Goal: Task Accomplishment & Management: Use online tool/utility

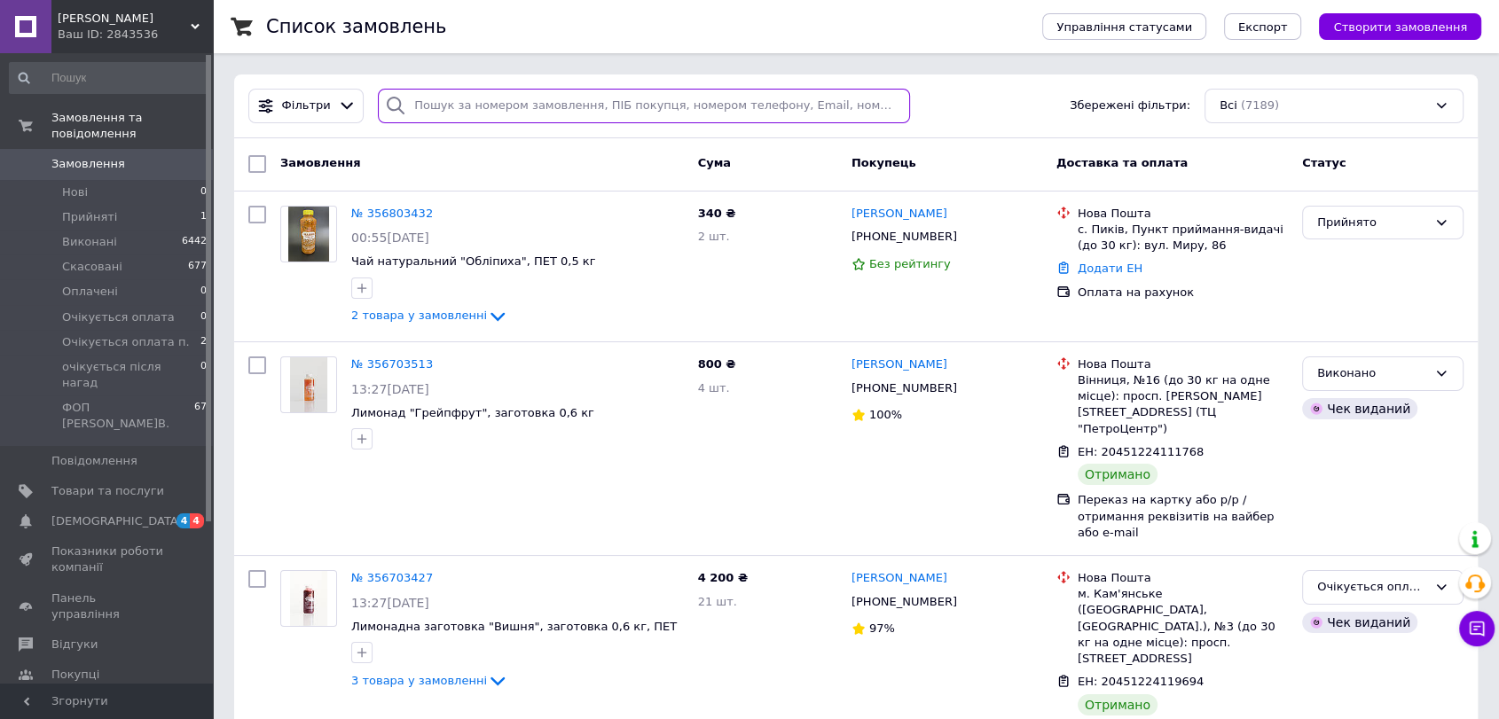
click at [571, 109] on input "search" at bounding box center [644, 106] width 532 height 35
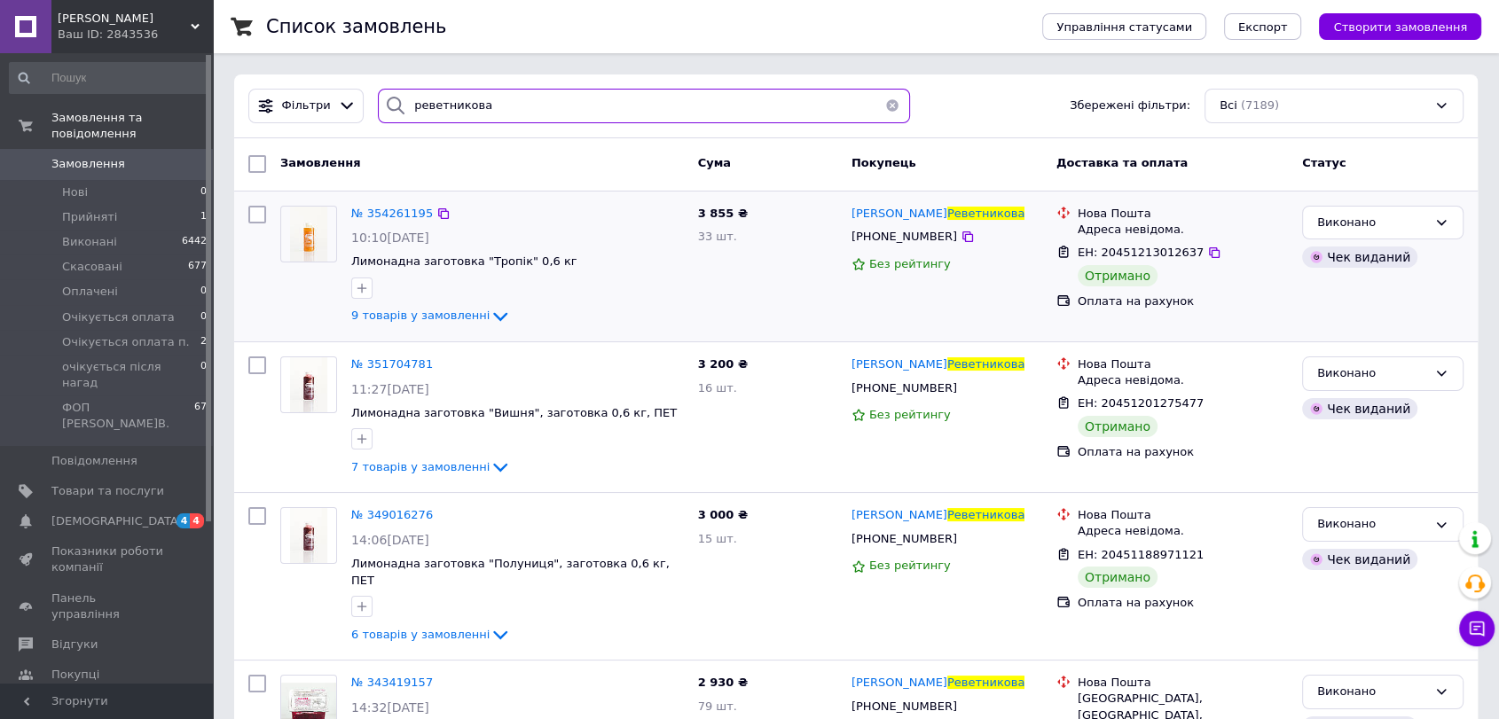
type input "реветникова"
click at [398, 222] on div "№ 354261195" at bounding box center [391, 214] width 85 height 20
click at [394, 216] on span "№ 354261195" at bounding box center [392, 213] width 82 height 13
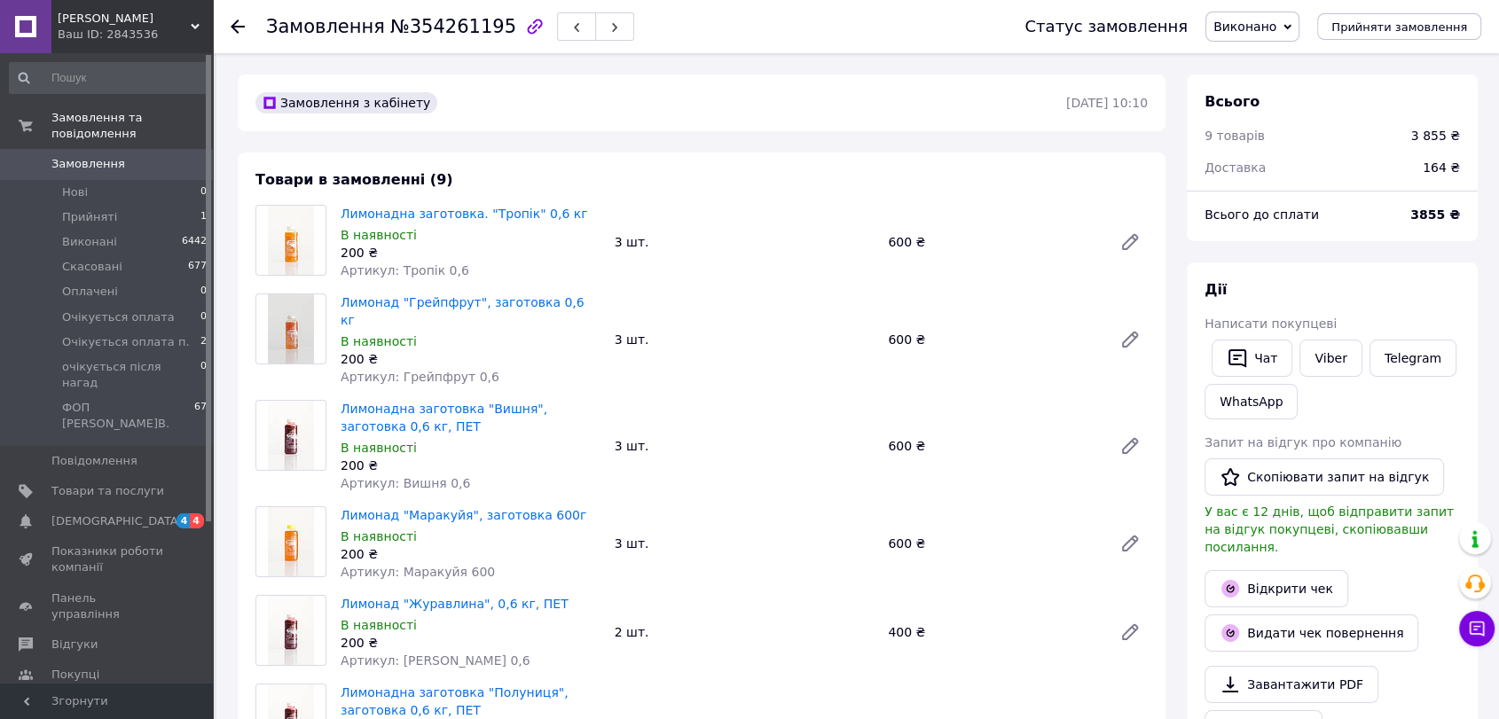
scroll to position [629, 0]
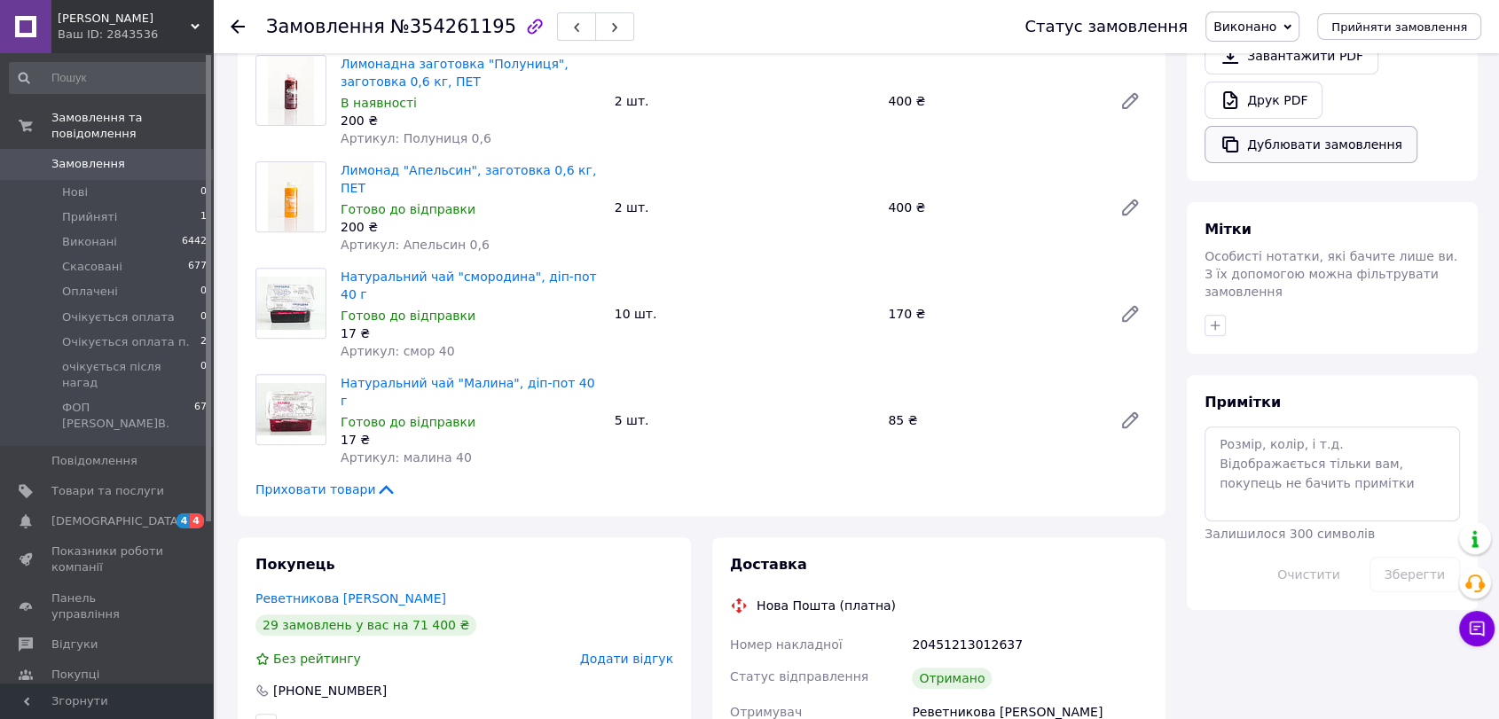
click at [1317, 135] on button "Дублювати замовлення" at bounding box center [1310, 144] width 213 height 37
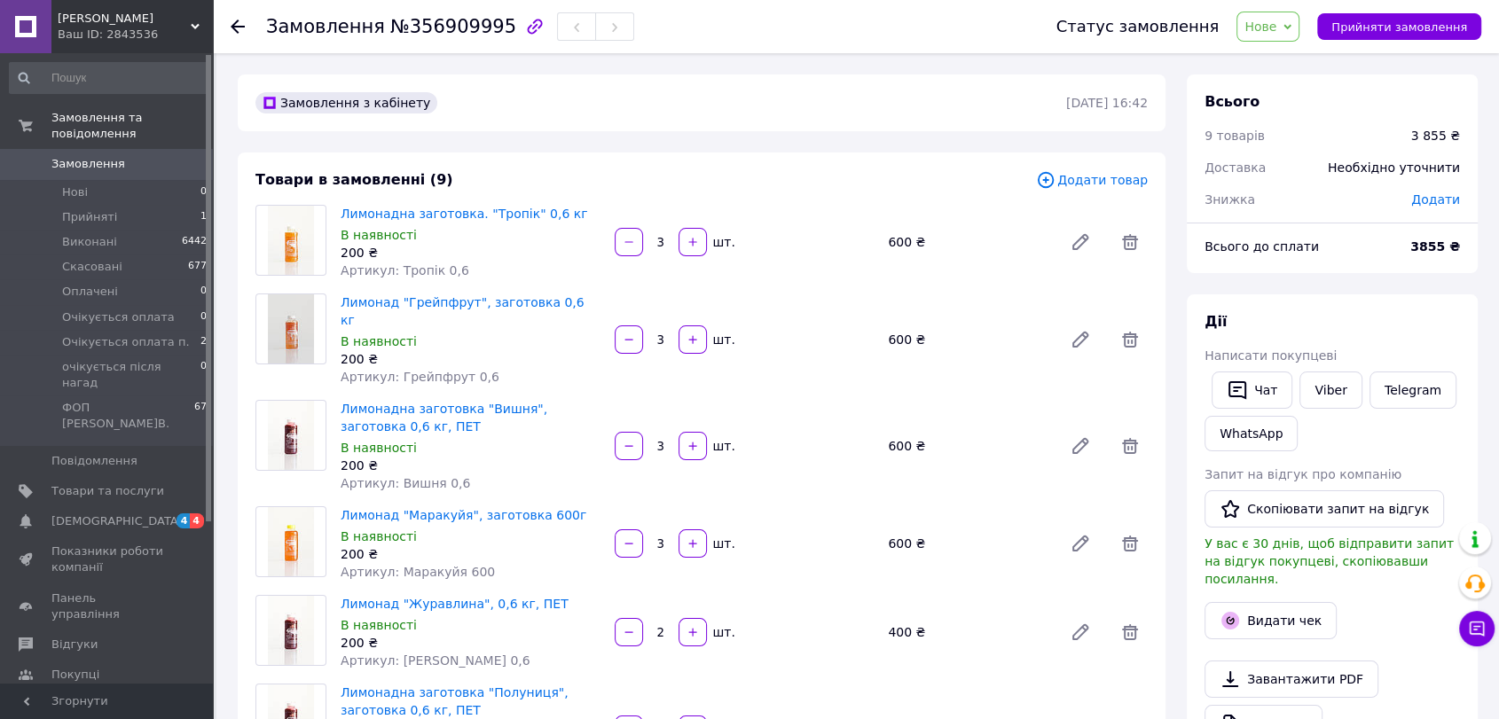
click at [1291, 25] on icon at bounding box center [1287, 27] width 8 height 8
click at [1277, 193] on li "Очікується оплата п." at bounding box center [1315, 195] width 156 height 27
click at [639, 529] on button "button" at bounding box center [629, 543] width 28 height 28
type input "2"
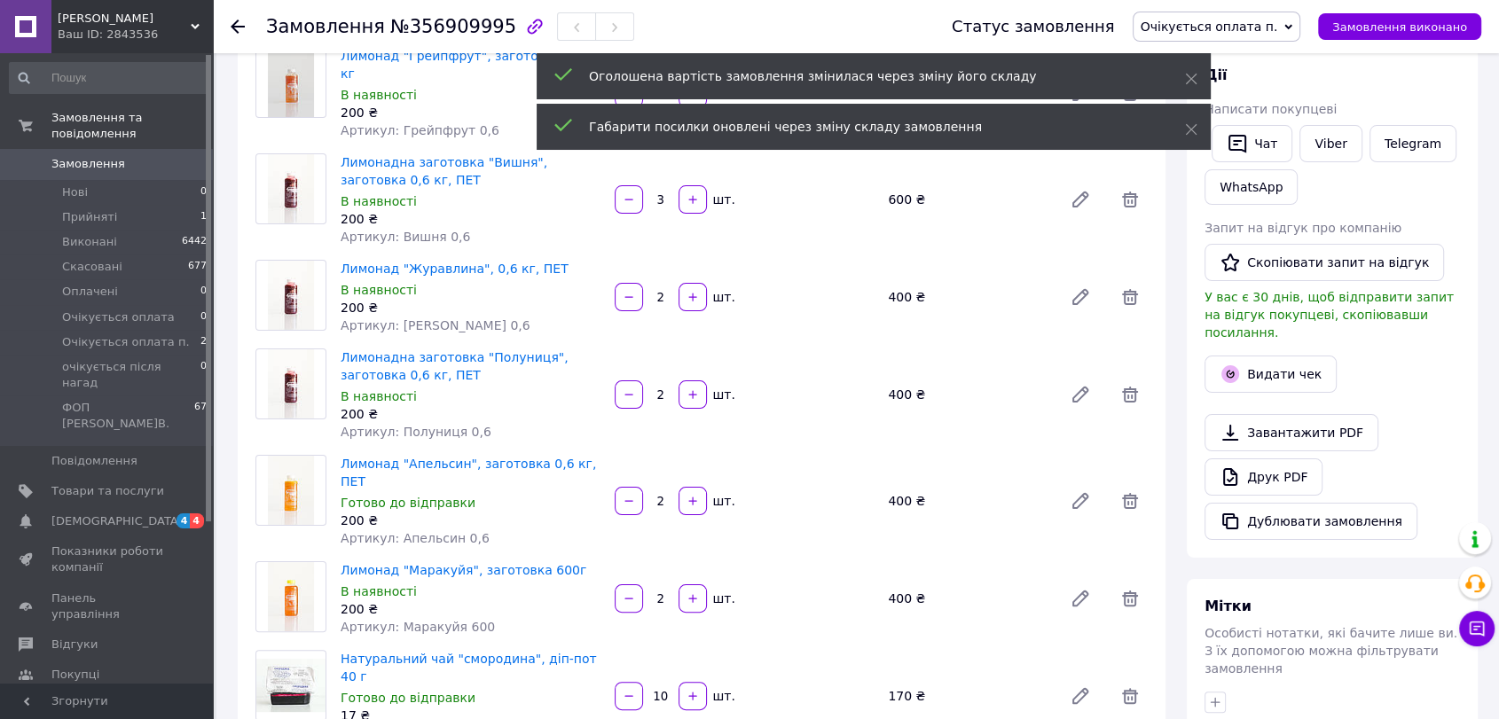
scroll to position [248, 0]
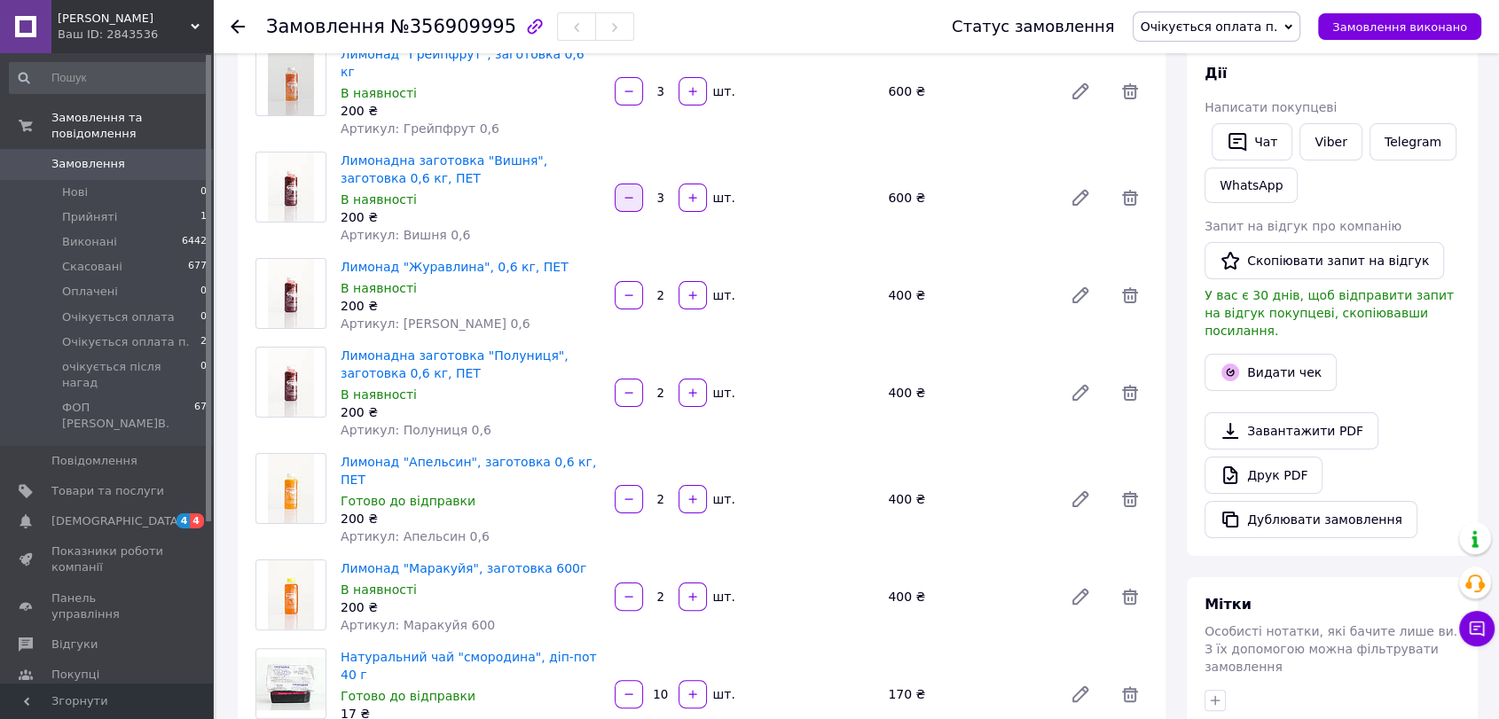
click at [630, 192] on icon "button" at bounding box center [629, 198] width 12 height 12
type input "1"
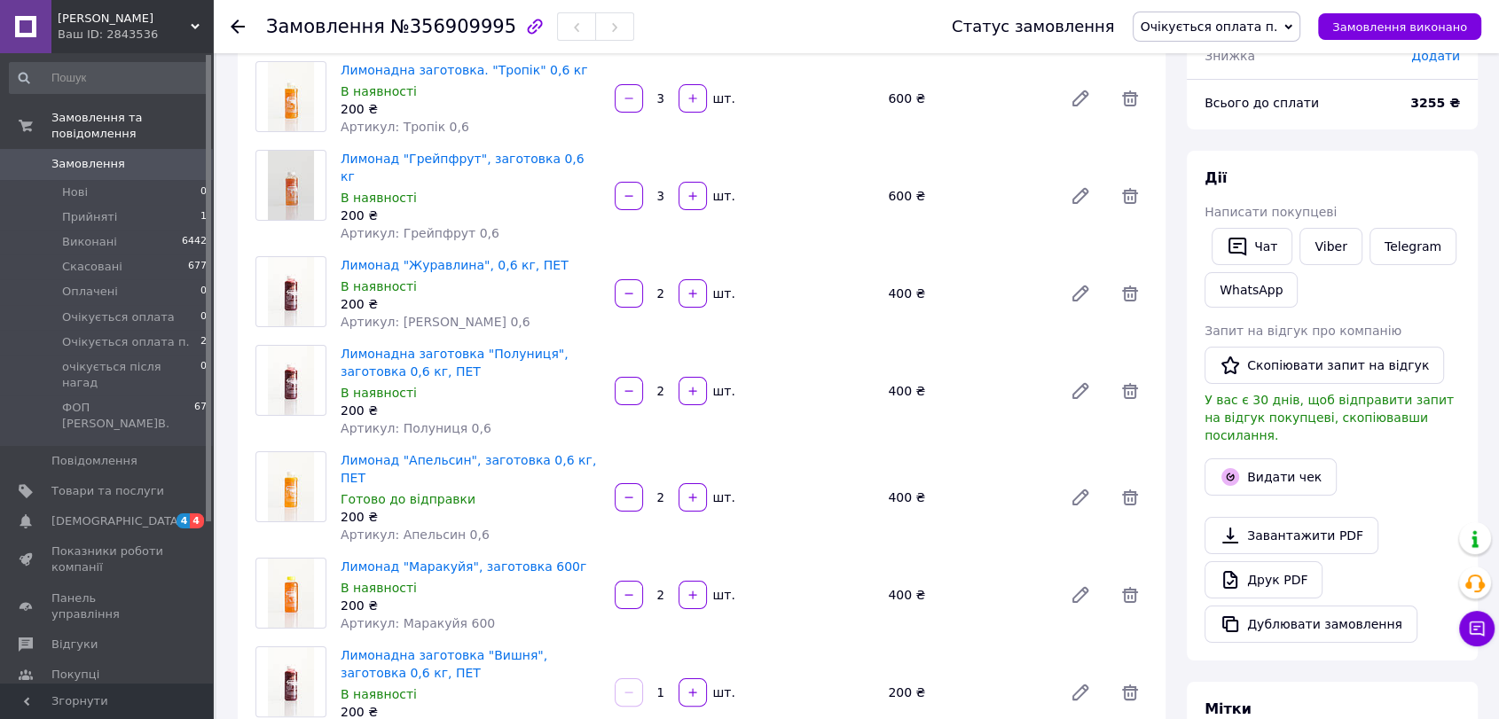
scroll to position [130, 0]
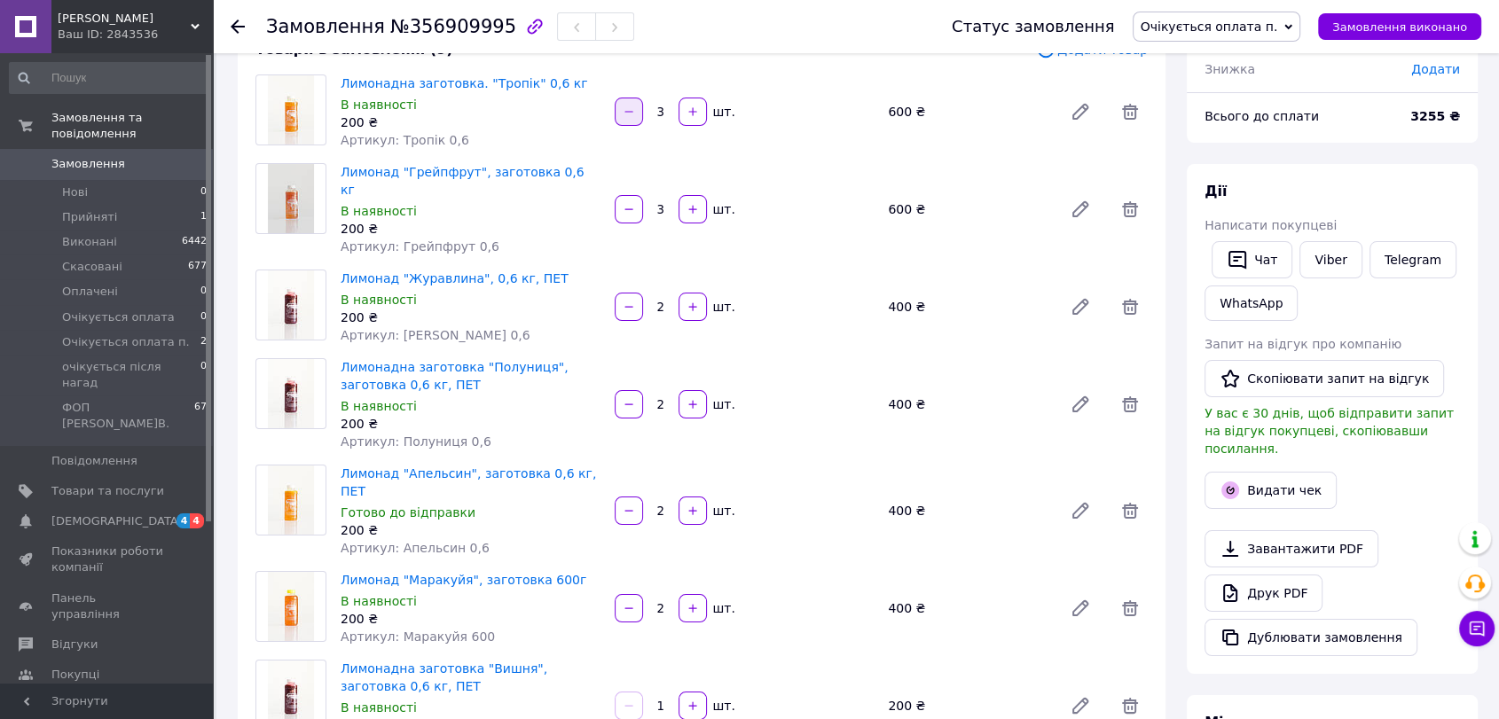
click at [637, 116] on button "button" at bounding box center [629, 112] width 28 height 28
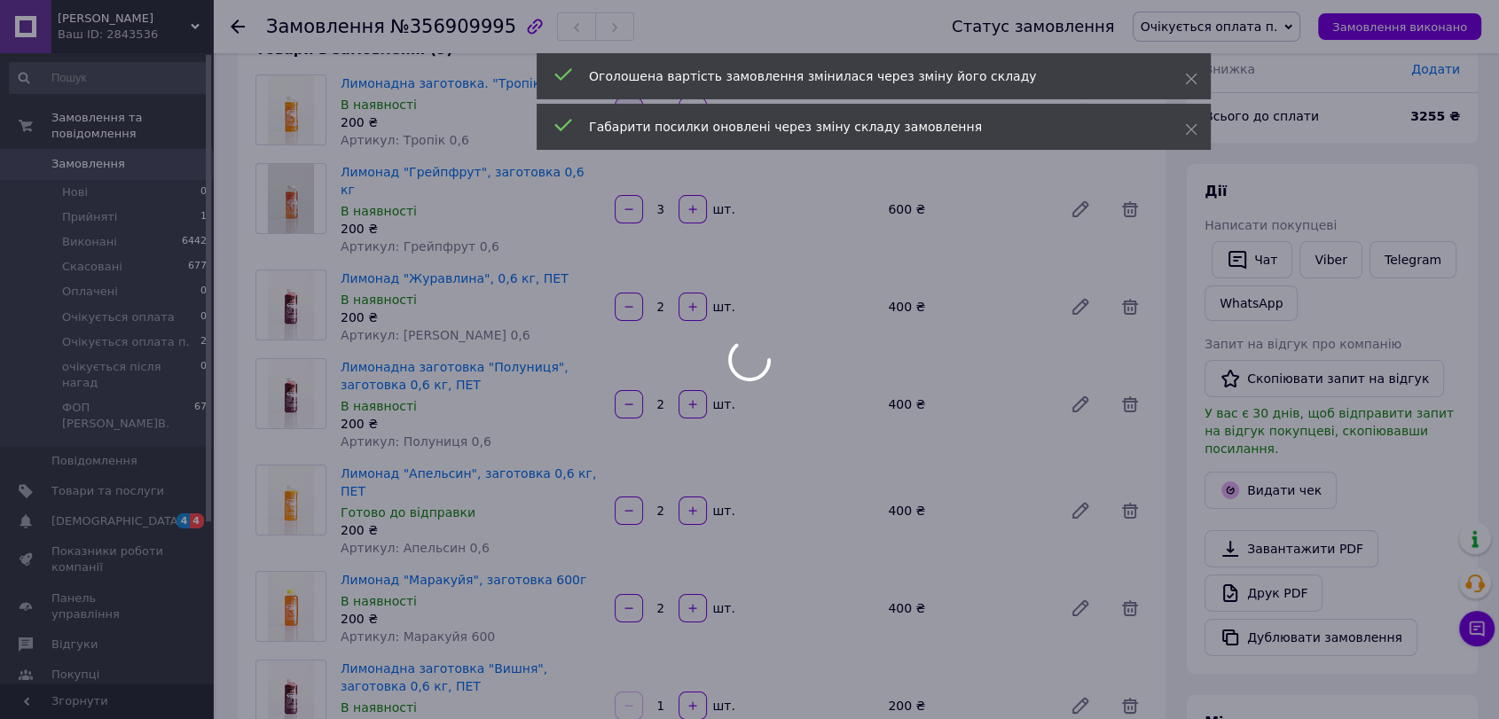
type input "3"
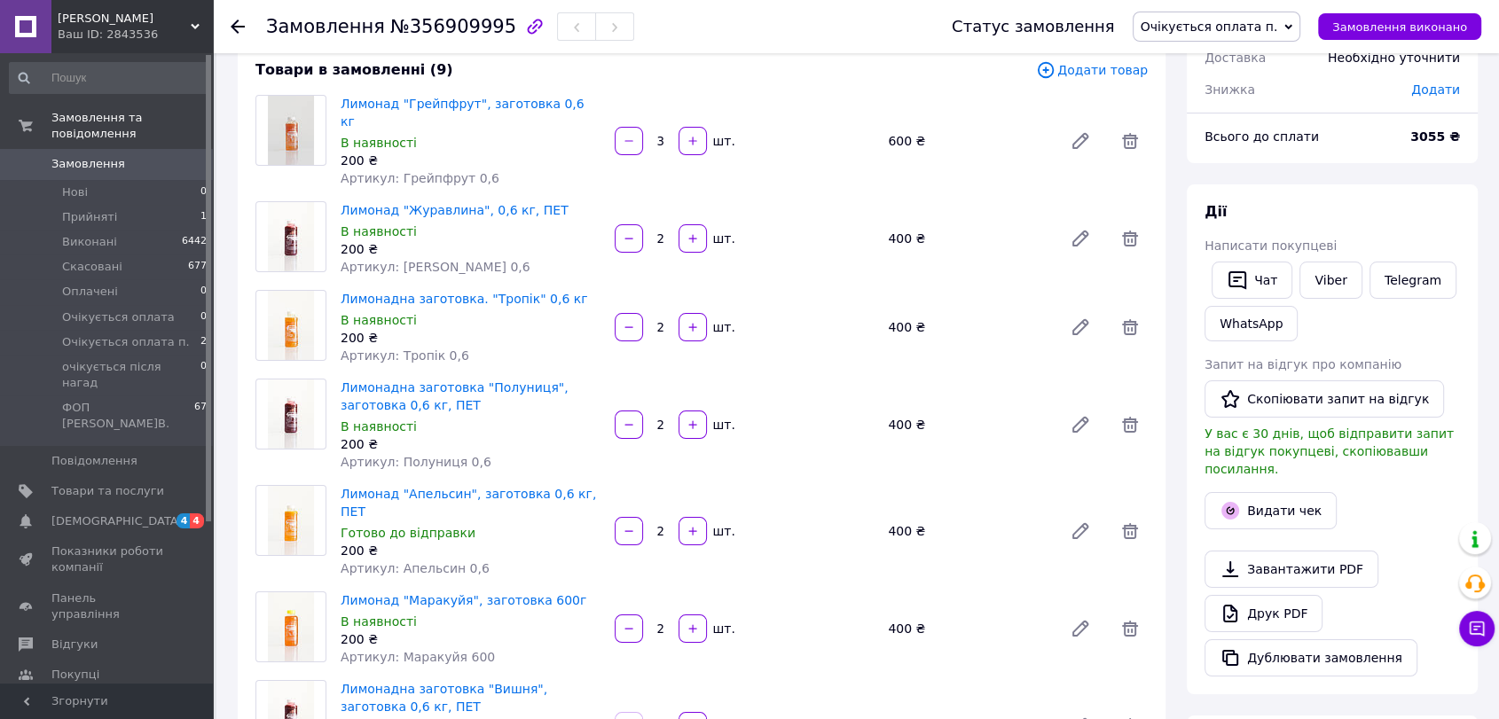
scroll to position [91, 0]
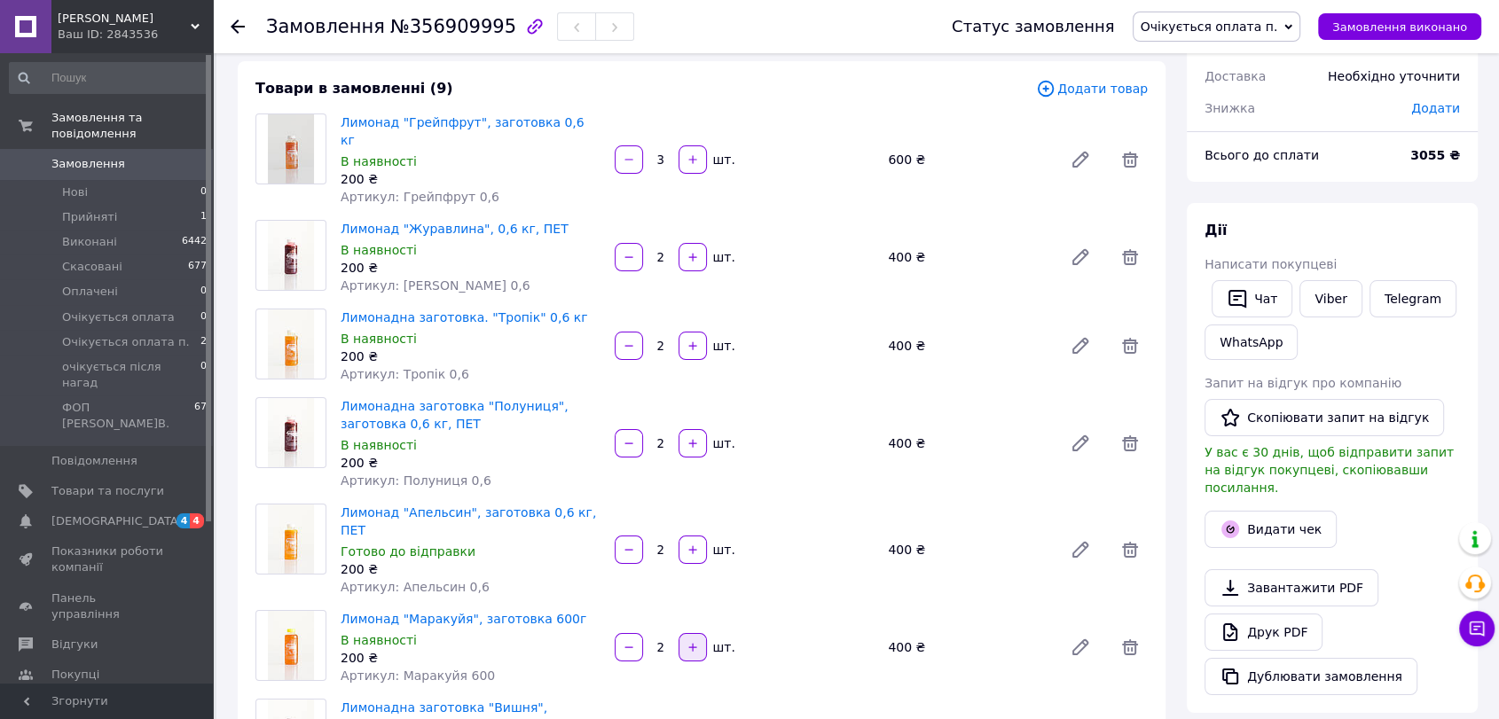
click at [687, 641] on icon "button" at bounding box center [692, 647] width 12 height 12
type input "3"
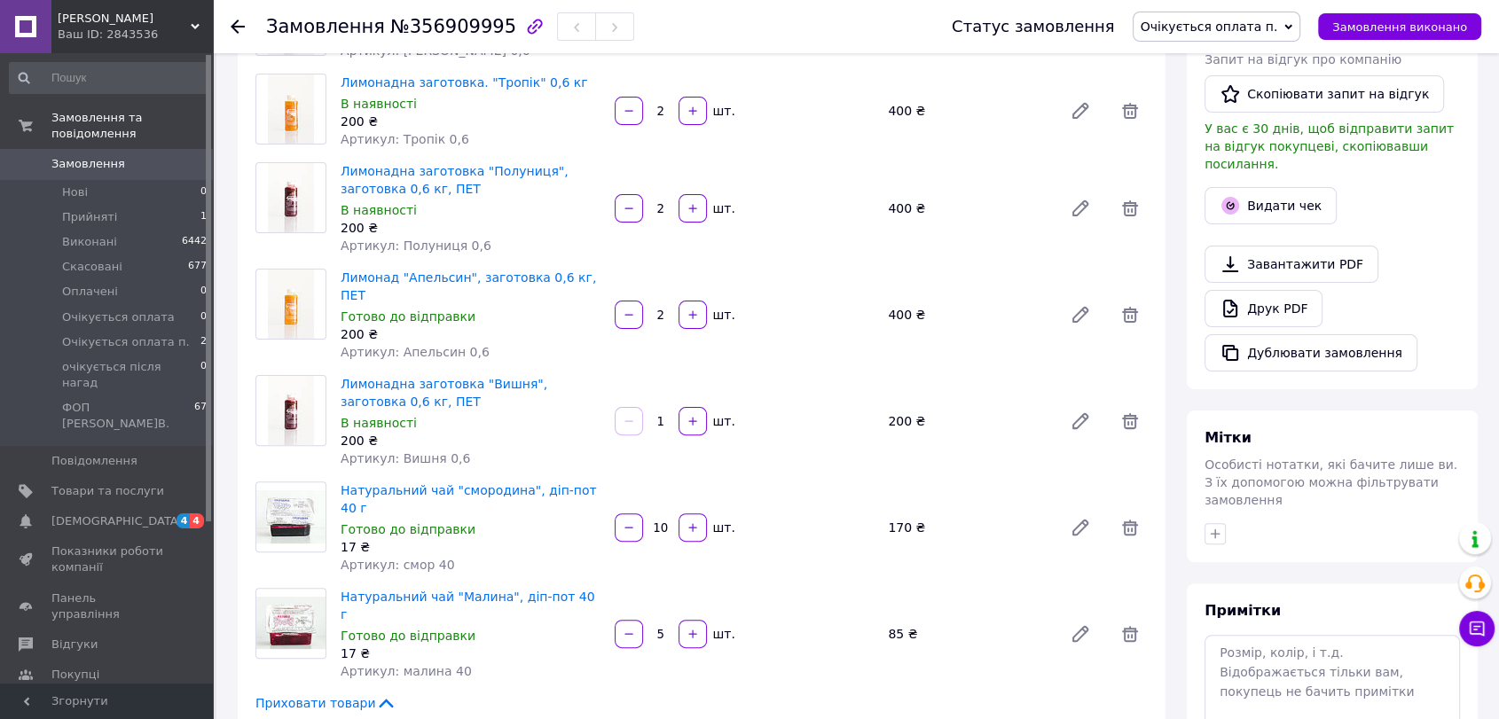
scroll to position [418, 0]
click at [1139, 514] on icon at bounding box center [1129, 524] width 21 height 21
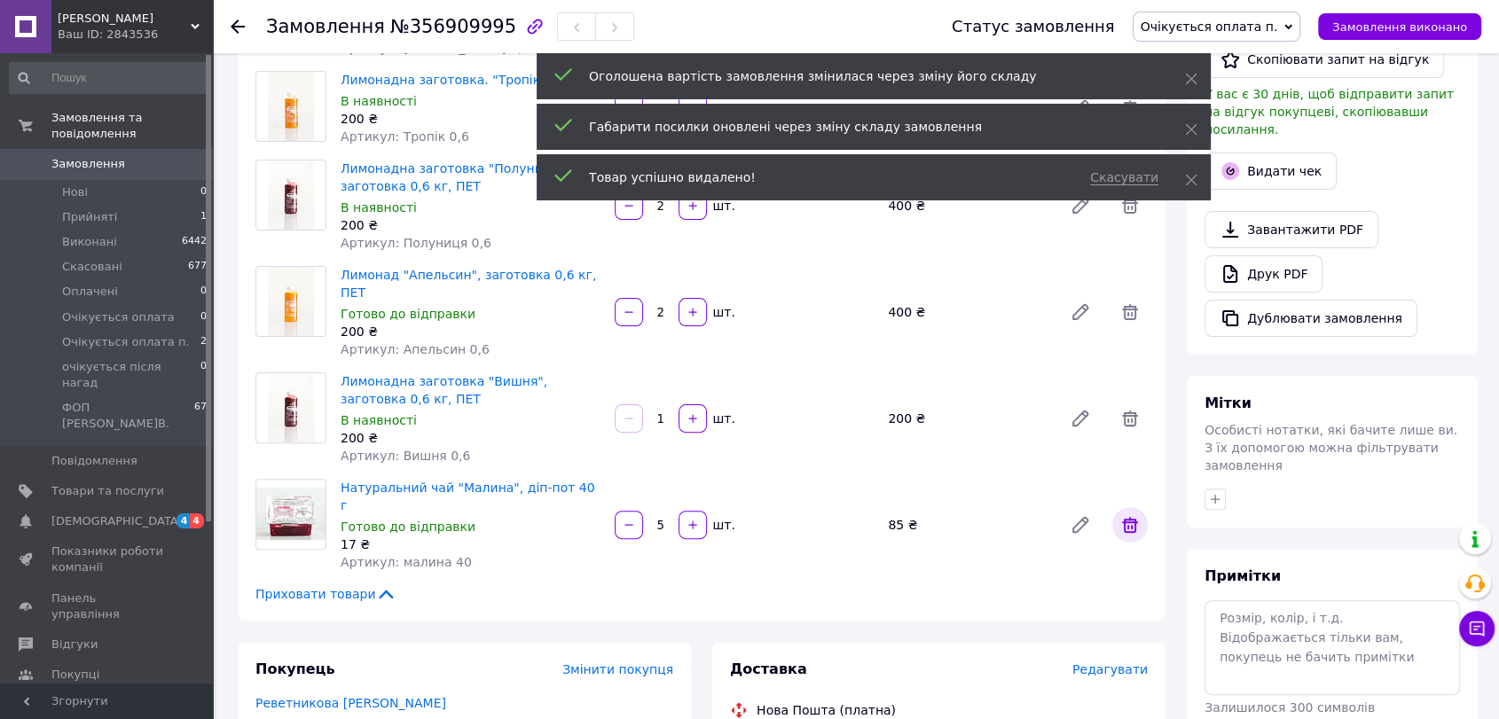
click at [1139, 514] on icon at bounding box center [1129, 524] width 21 height 21
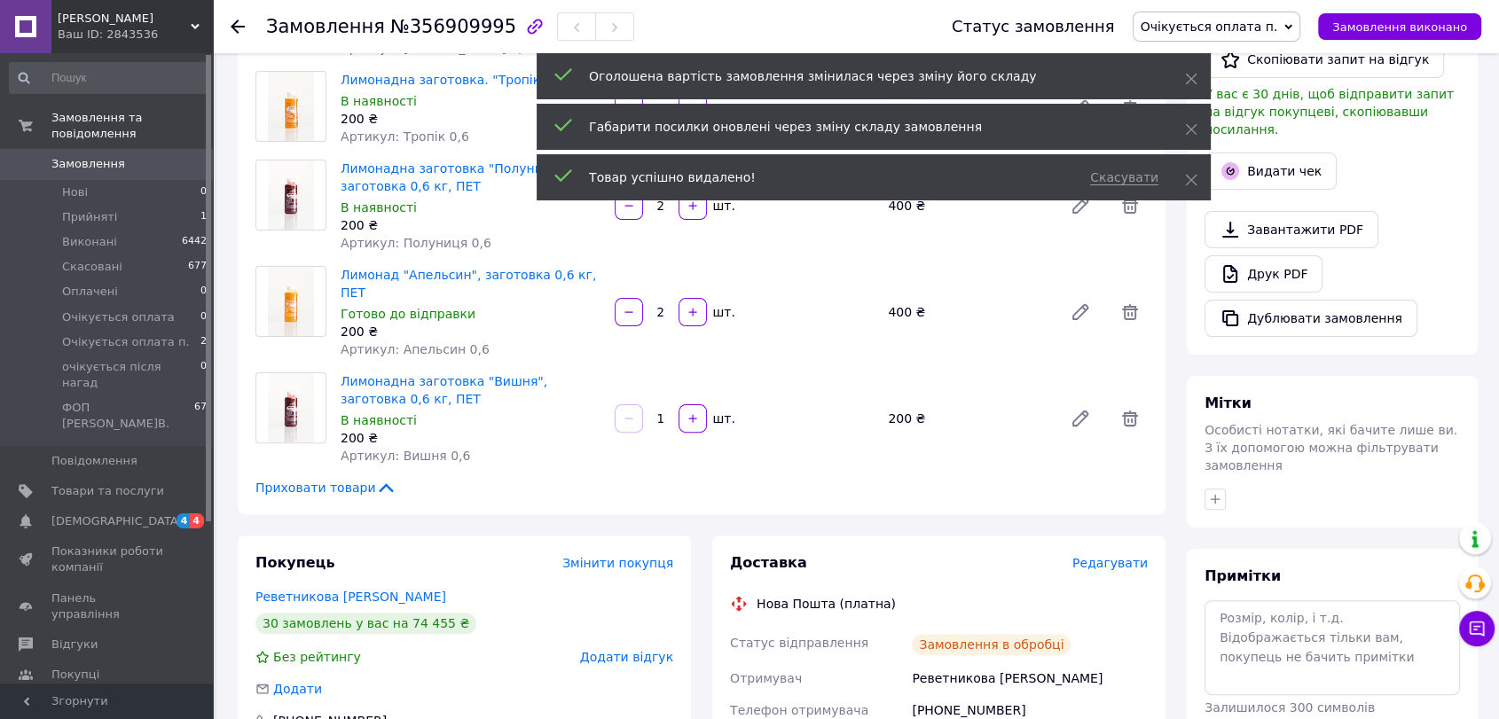
scroll to position [0, 0]
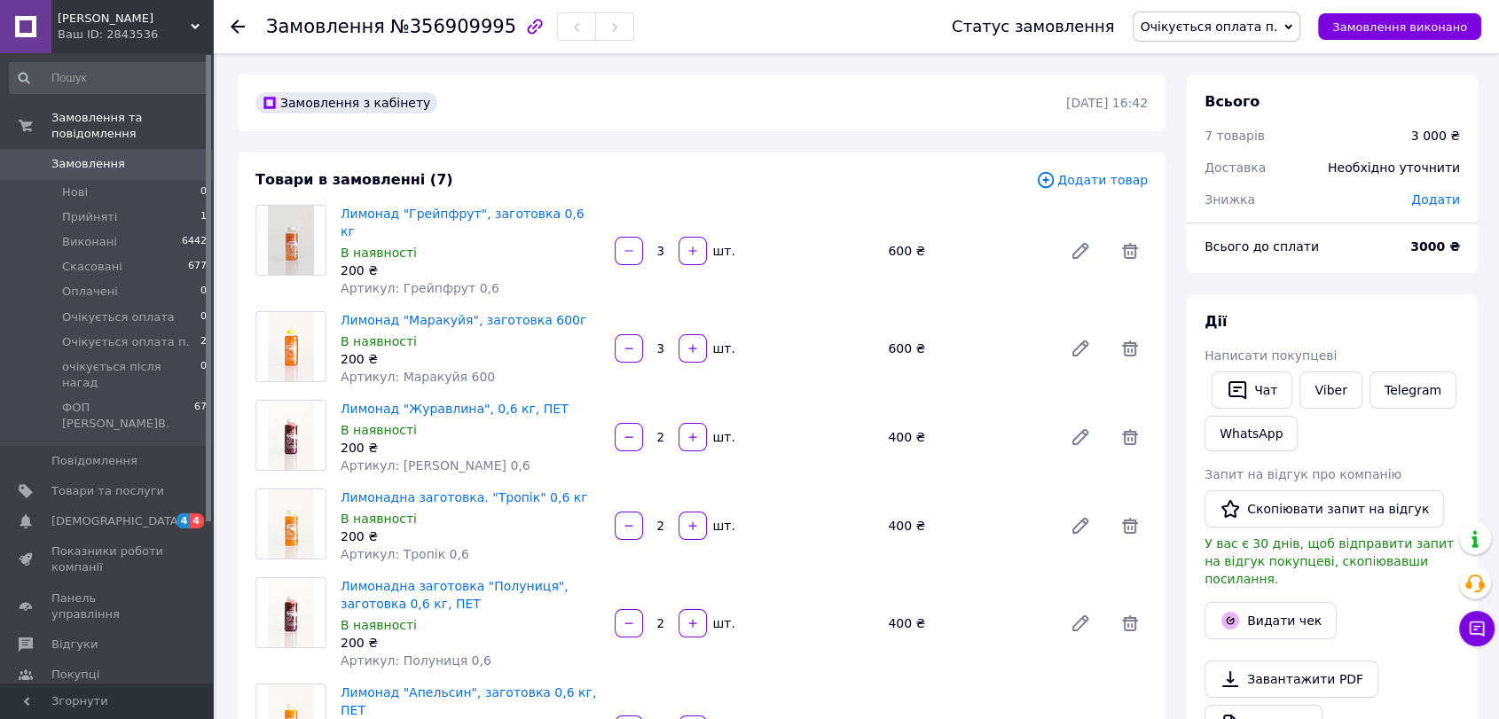
click at [1113, 184] on span "Додати товар" at bounding box center [1092, 180] width 112 height 20
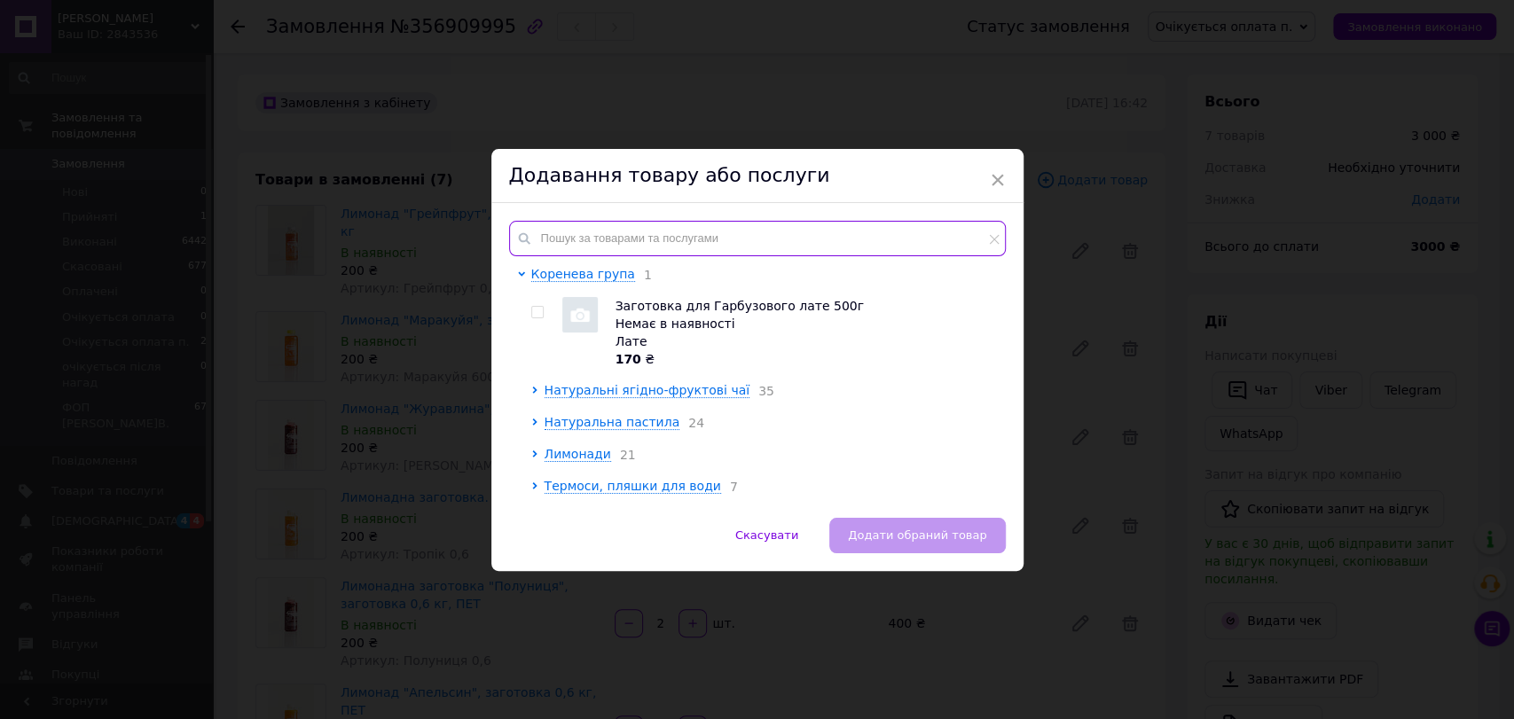
click at [788, 242] on input "text" at bounding box center [757, 238] width 497 height 35
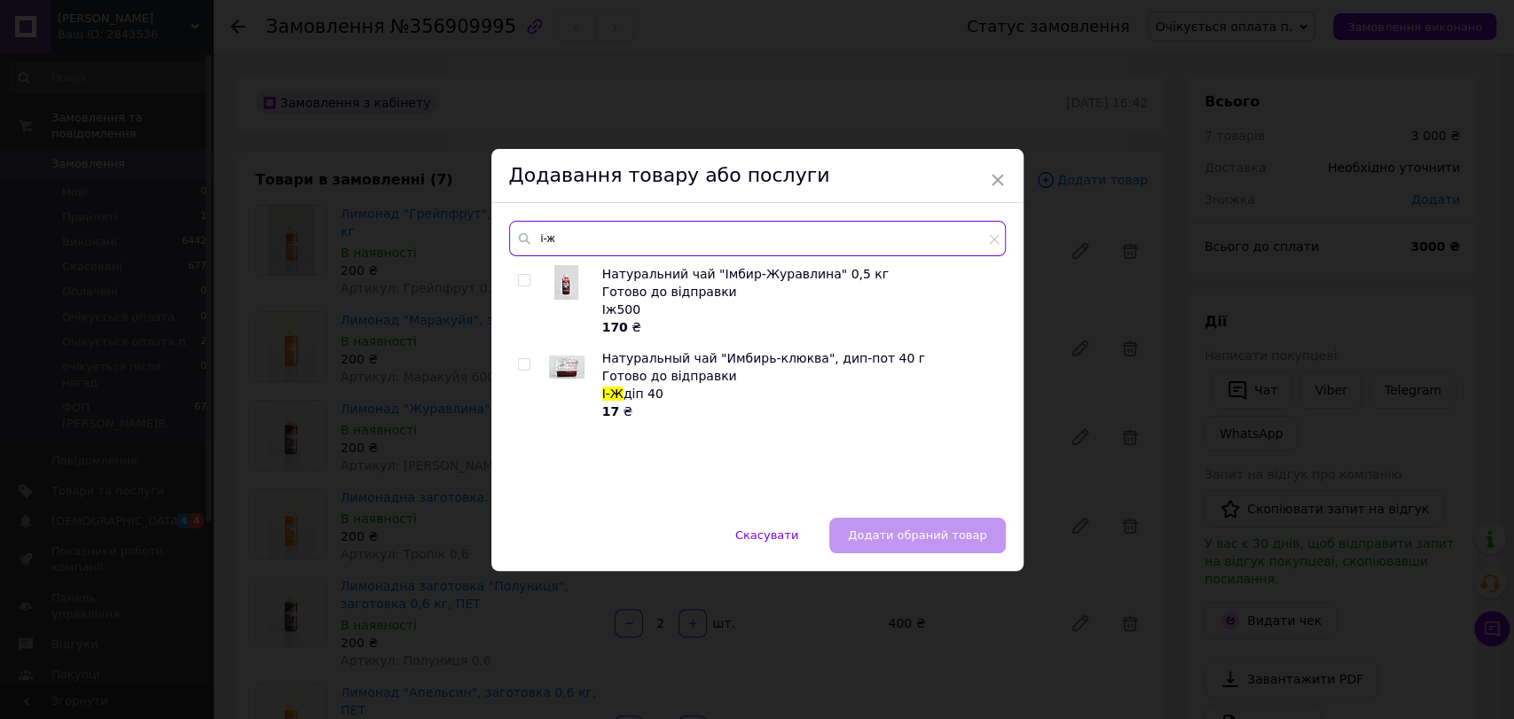
type input "і-ж"
click at [569, 366] on img at bounding box center [566, 367] width 35 height 23
checkbox input "true"
click at [569, 236] on input "і-ж" at bounding box center [757, 238] width 497 height 35
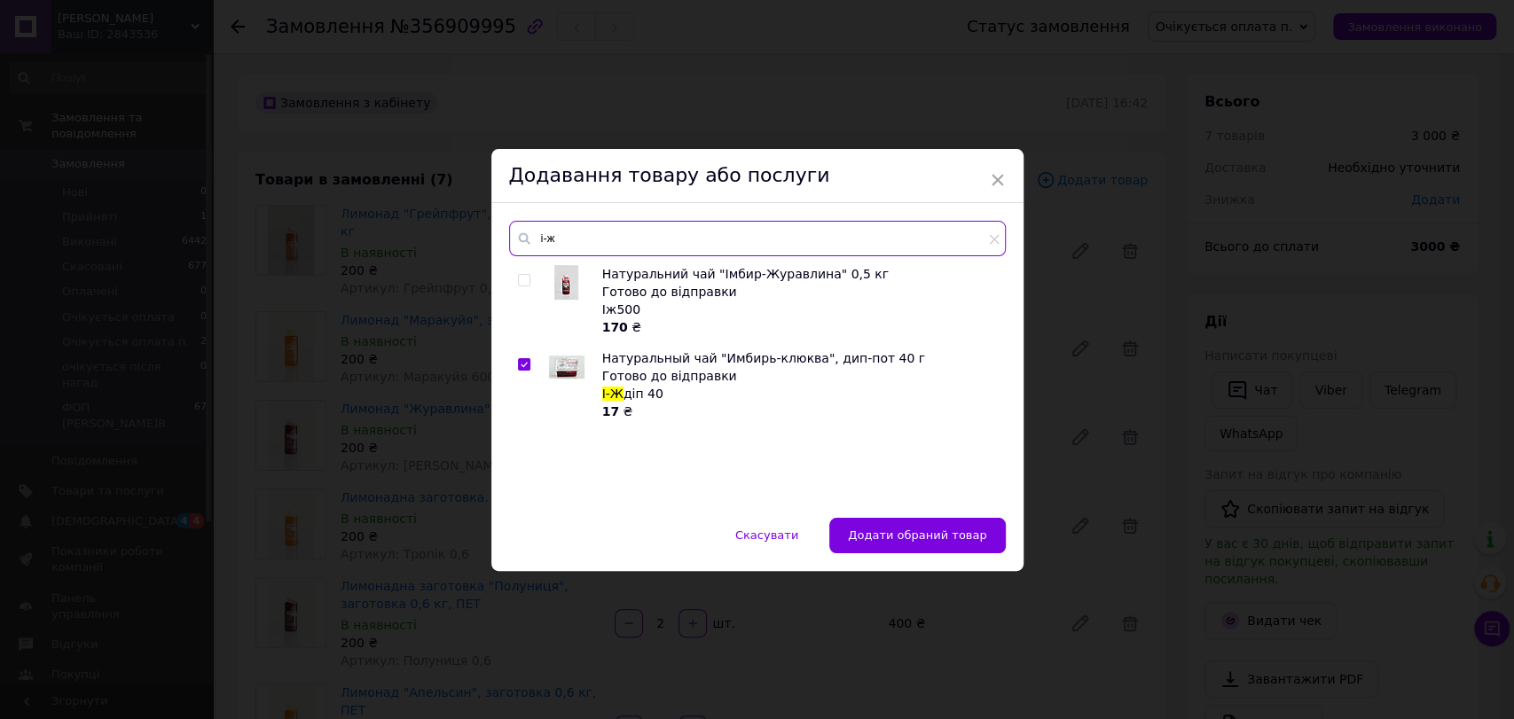
click at [569, 236] on input "і-ж" at bounding box center [757, 238] width 497 height 35
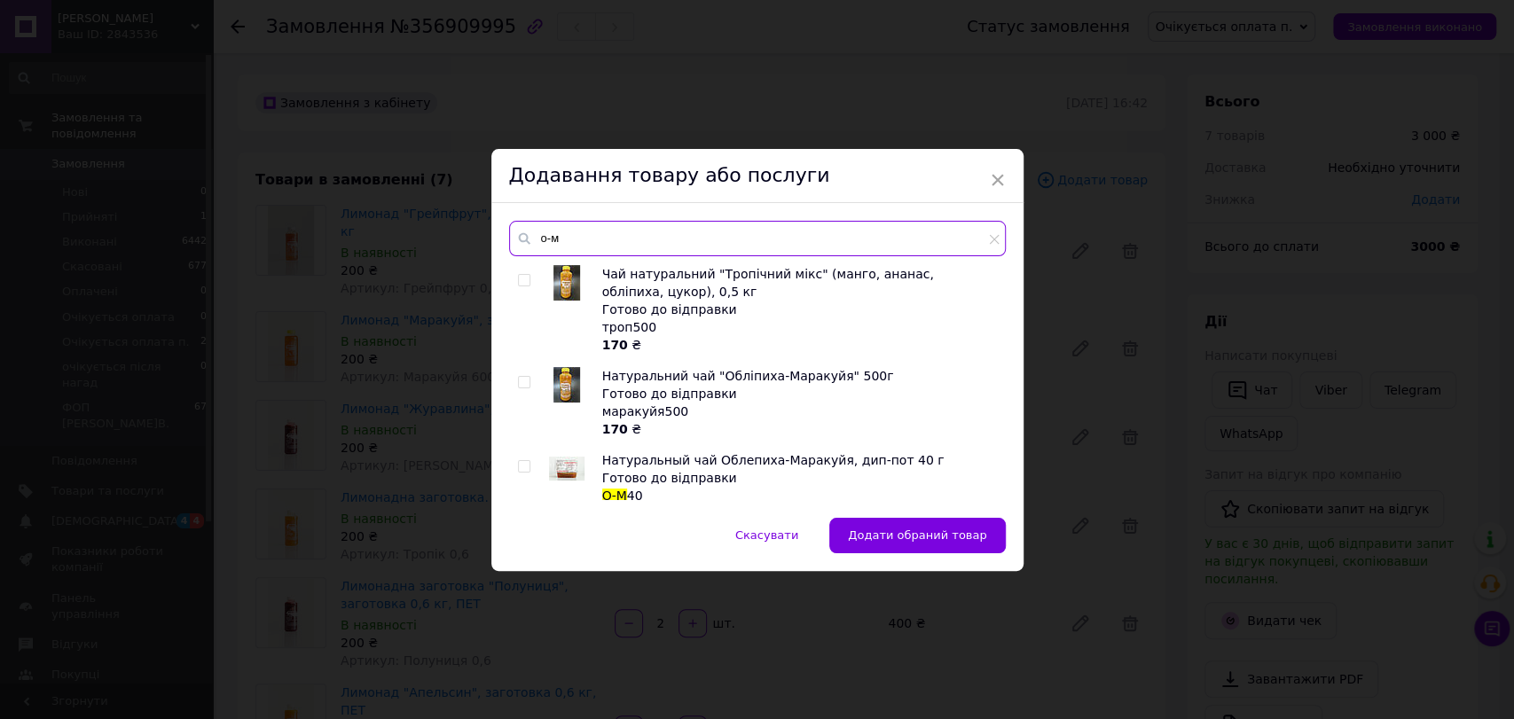
type input "о-м"
click at [568, 459] on img at bounding box center [566, 469] width 35 height 24
checkbox input "true"
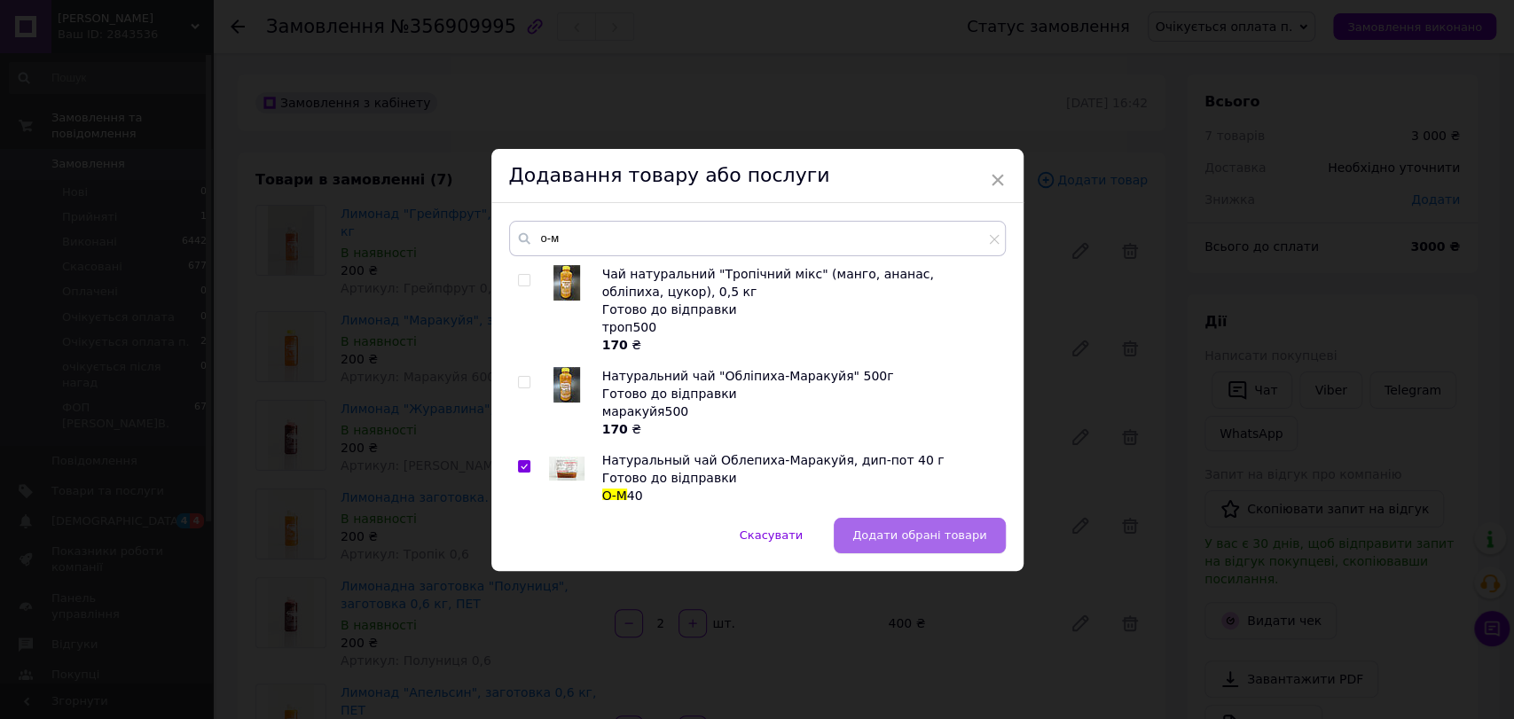
click at [873, 537] on span "Додати обрані товари" at bounding box center [919, 535] width 135 height 13
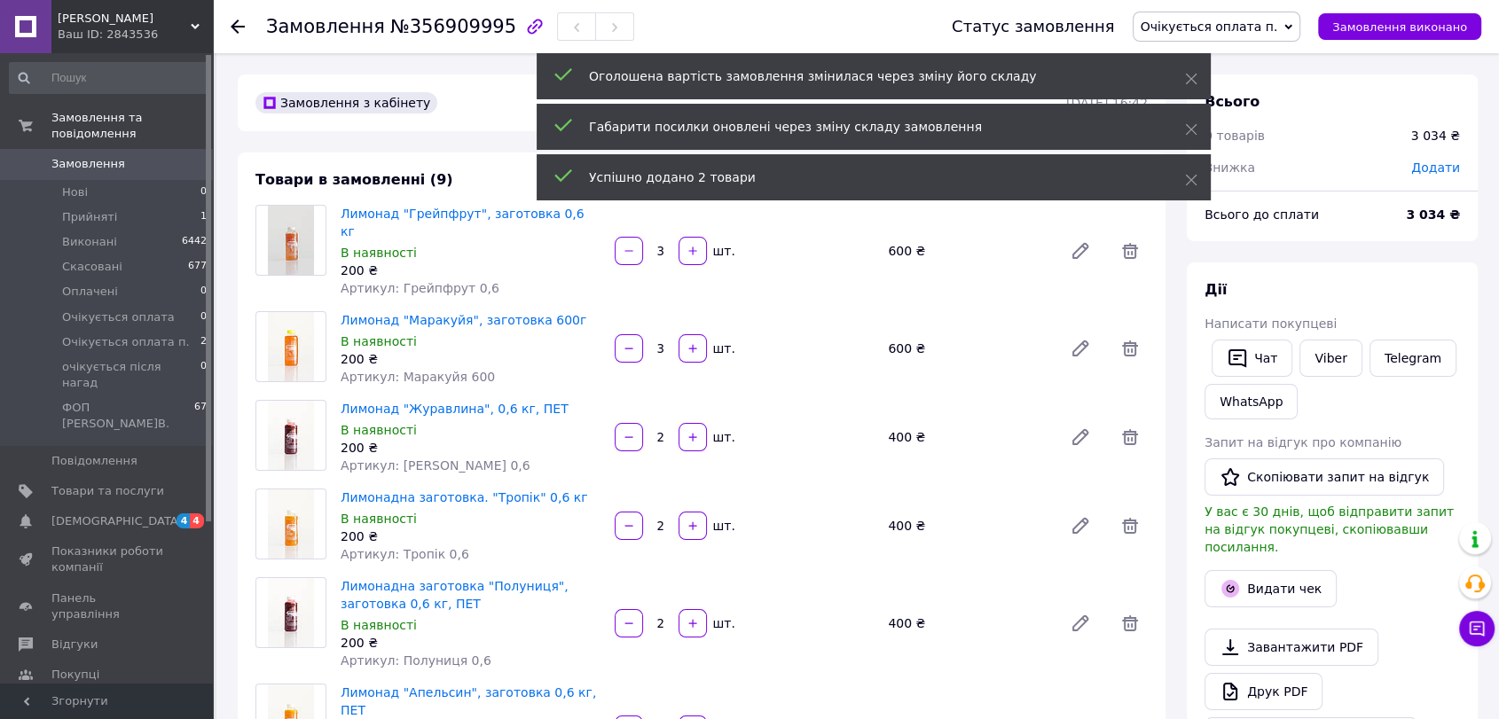
scroll to position [629, 0]
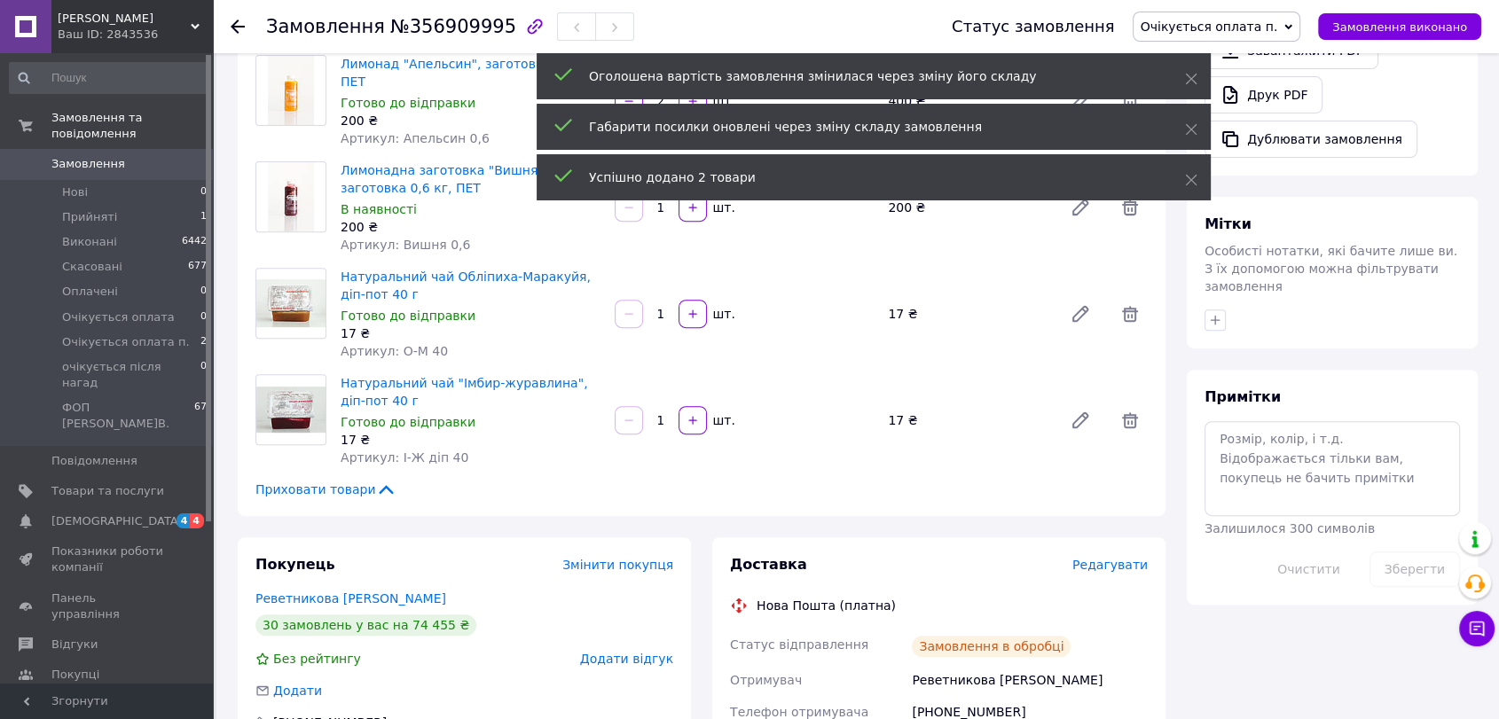
click at [670, 308] on input "1" at bounding box center [661, 314] width 28 height 13
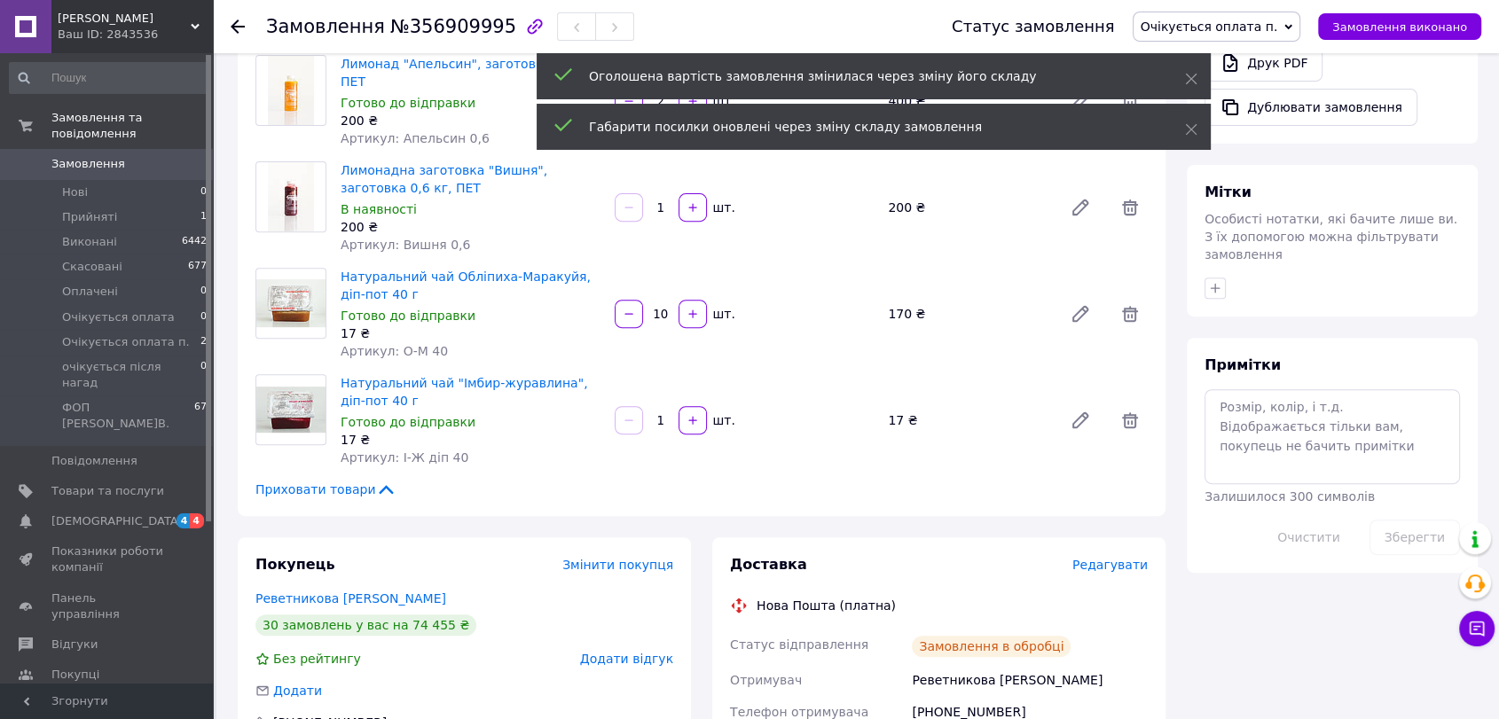
type input "10"
click at [668, 414] on input "1" at bounding box center [661, 420] width 28 height 13
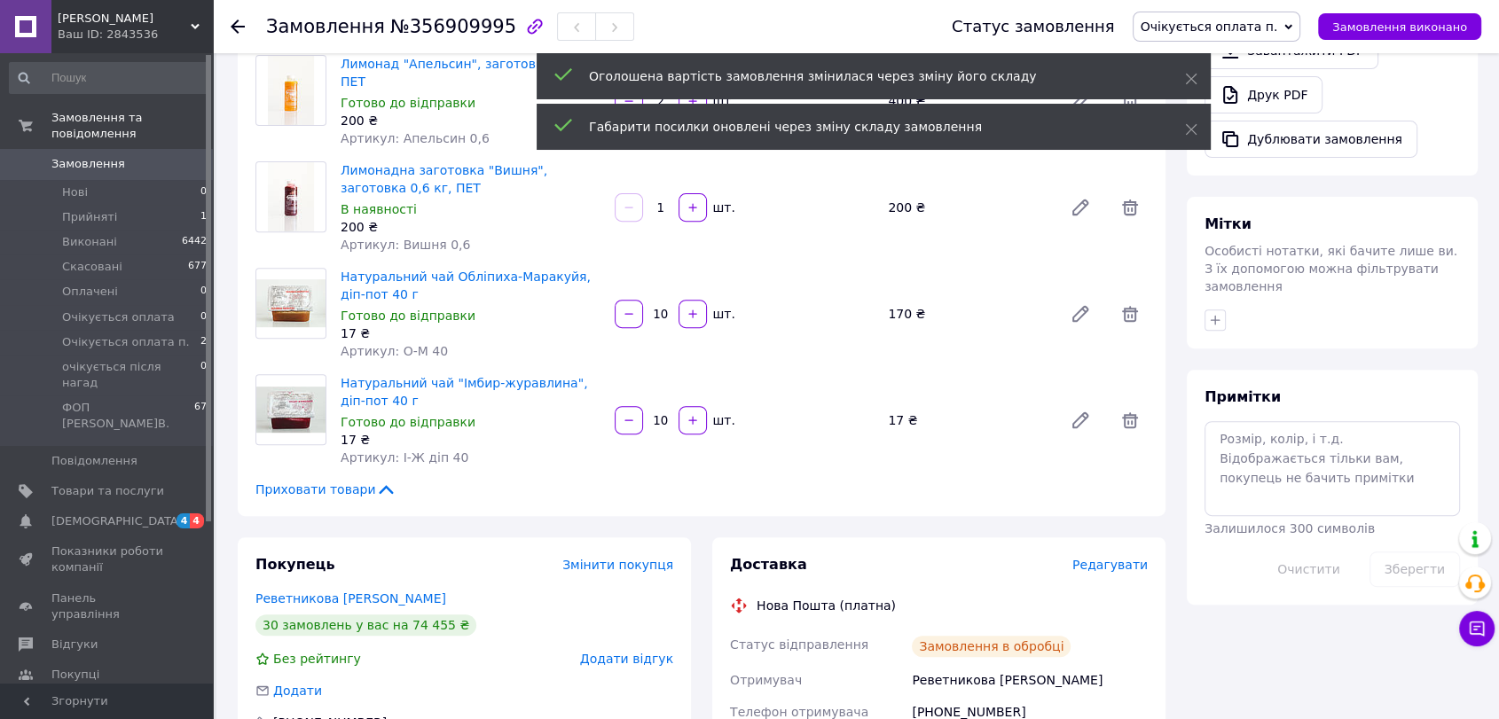
type input "10"
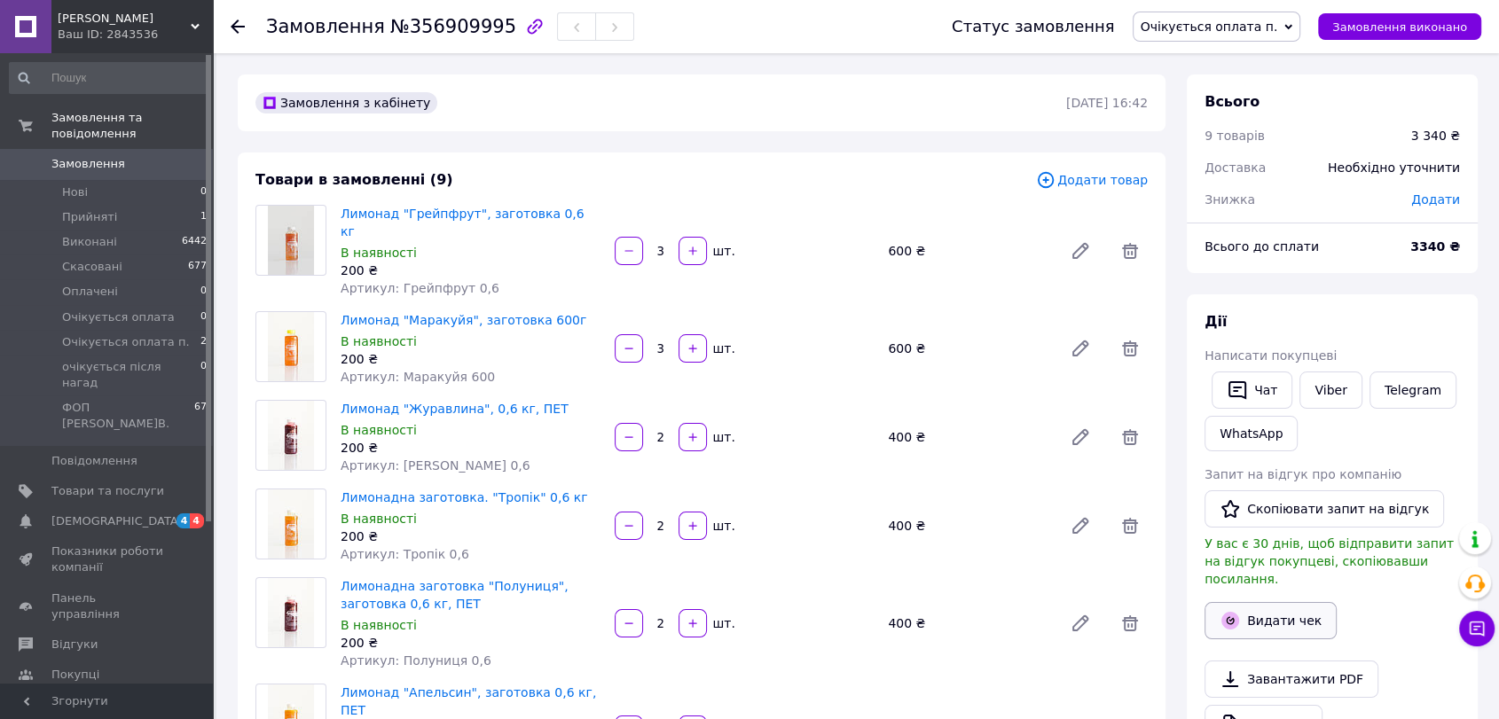
click at [1261, 606] on button "Видати чек" at bounding box center [1270, 620] width 132 height 37
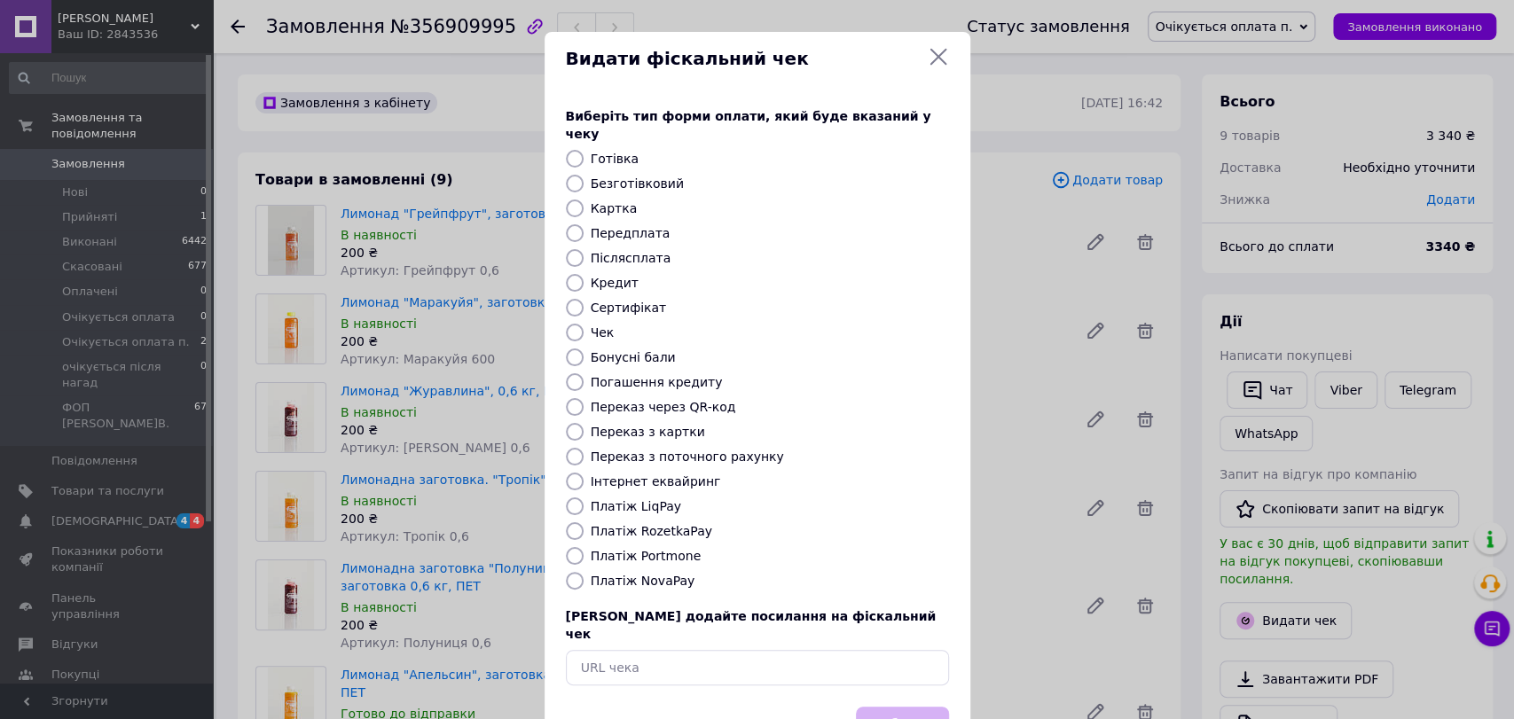
click at [636, 176] on label "Безготівковий" at bounding box center [637, 183] width 93 height 14
click at [584, 175] on input "Безготівковий" at bounding box center [575, 184] width 18 height 18
radio input "true"
click at [912, 707] on button "Вибрати" at bounding box center [902, 726] width 93 height 38
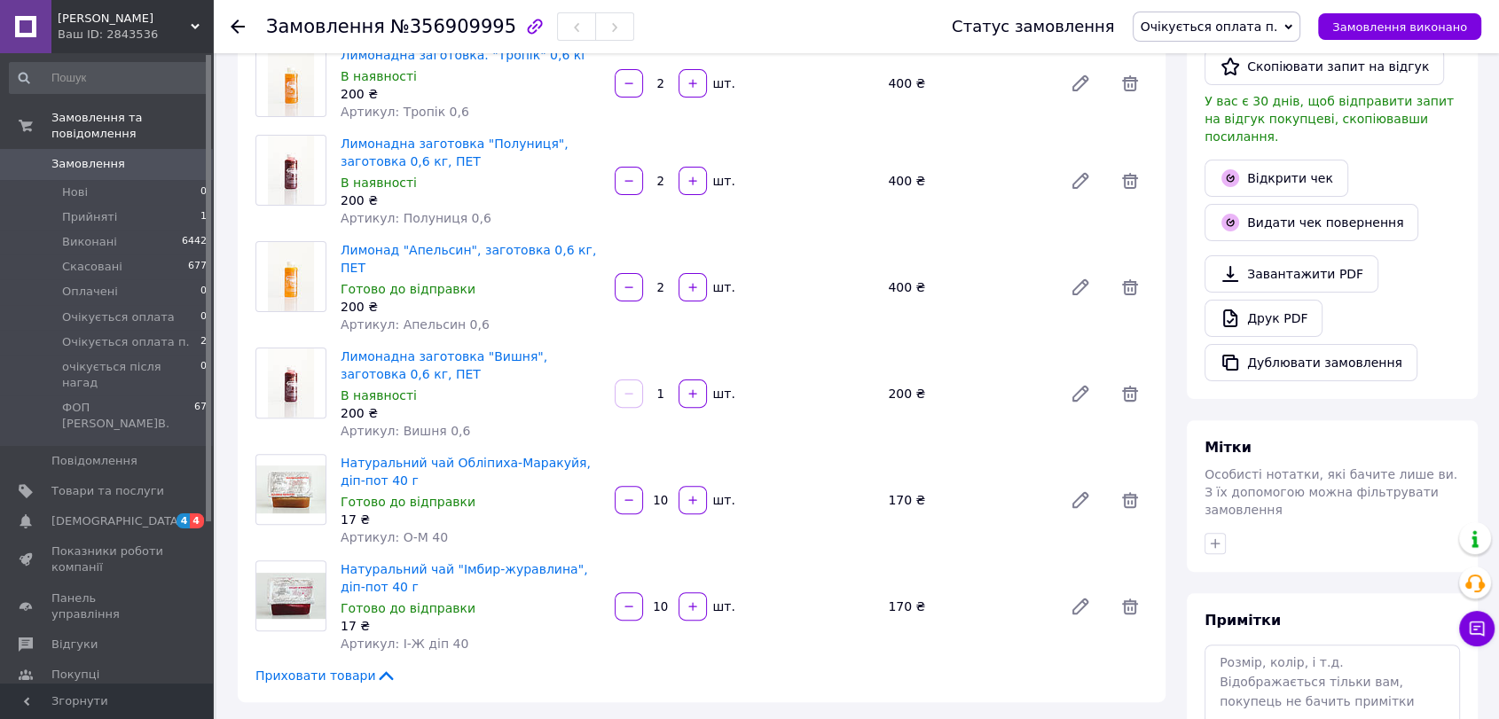
scroll to position [447, 0]
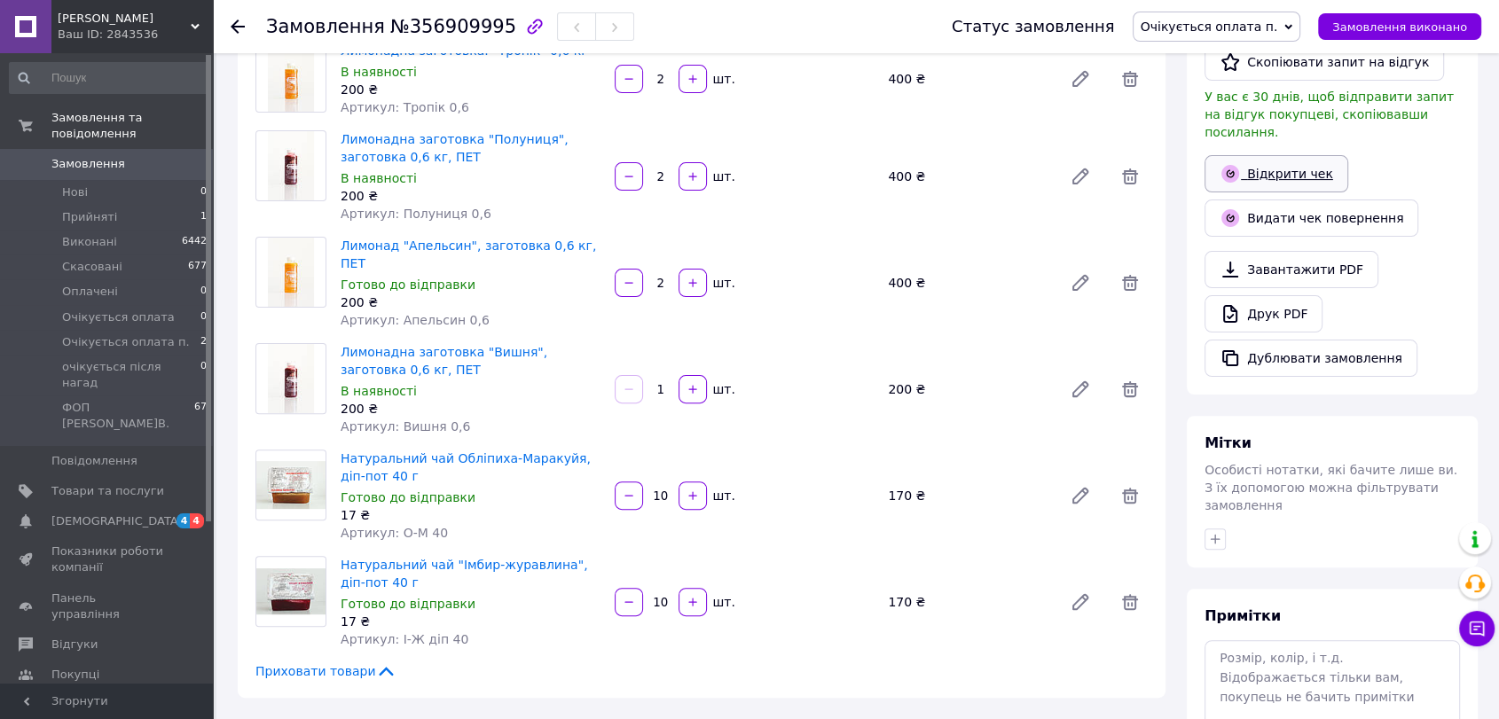
click at [1284, 162] on link "Відкрити чек" at bounding box center [1276, 173] width 144 height 37
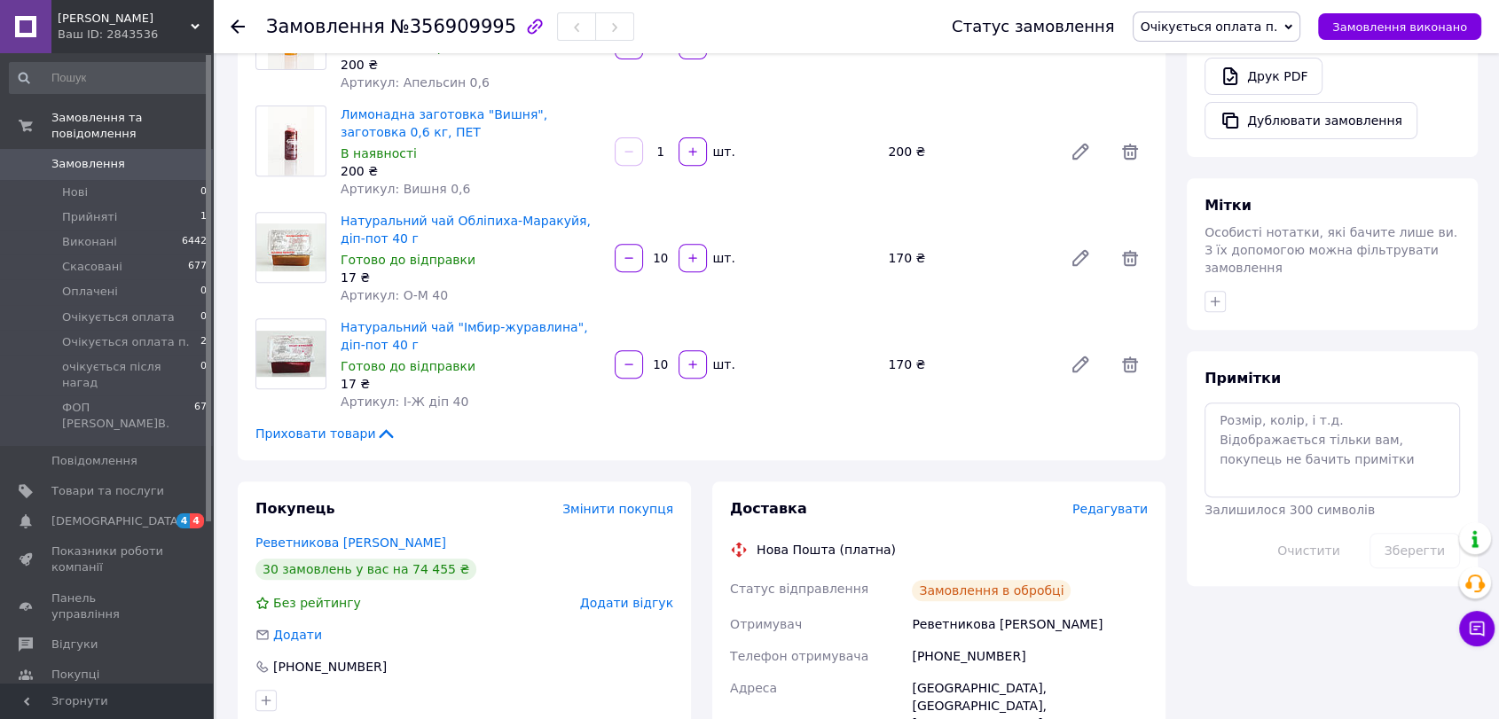
scroll to position [56, 0]
